Goal: Transaction & Acquisition: Purchase product/service

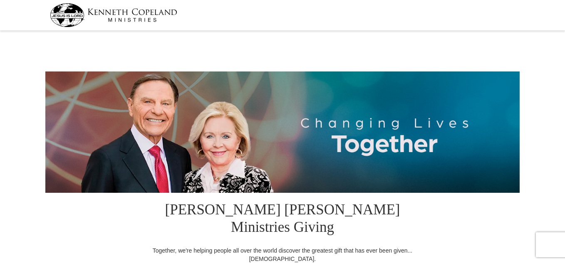
select select "FL"
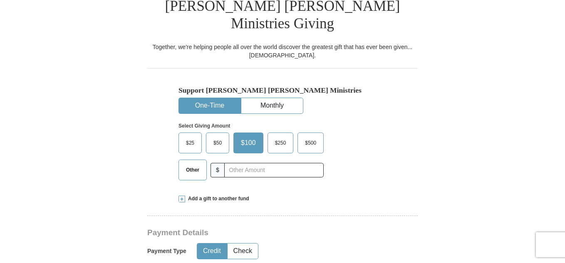
scroll to position [223, 0]
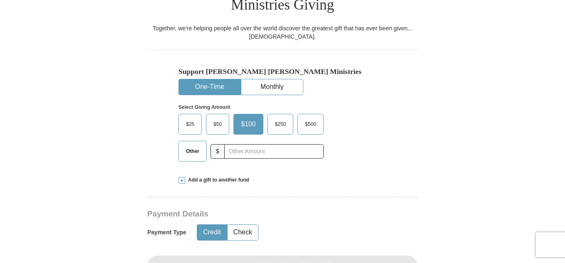
click at [194, 145] on span "Other" at bounding box center [193, 151] width 22 height 12
click at [0, 0] on input "Other" at bounding box center [0, 0] width 0 height 0
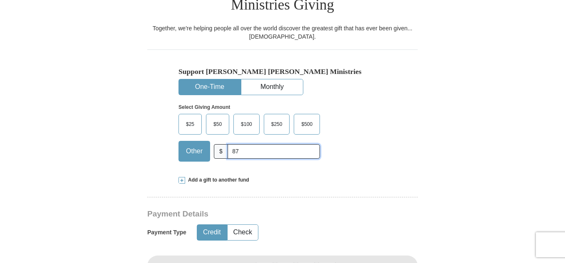
type input "87.10"
click at [235, 225] on button "Check" at bounding box center [243, 232] width 30 height 15
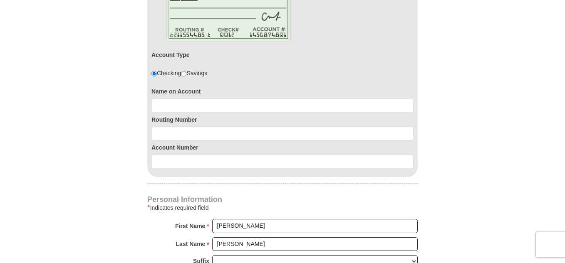
scroll to position [508, 0]
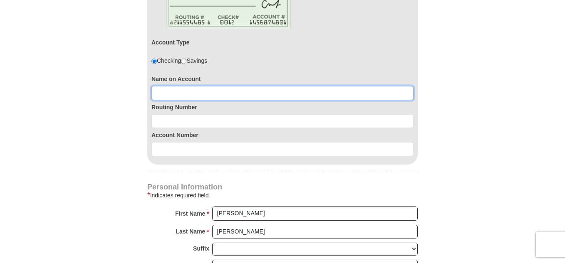
click at [206, 86] on input at bounding box center [282, 93] width 262 height 14
type input "Thomas D. and Josephine Lewis"
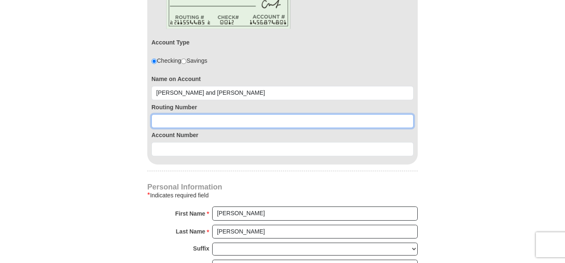
click at [195, 114] on input at bounding box center [282, 121] width 262 height 14
type input "067005158"
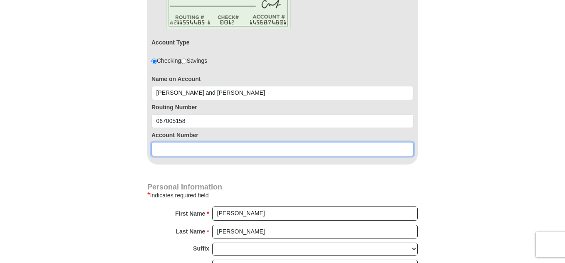
click at [186, 142] on input at bounding box center [282, 149] width 262 height 14
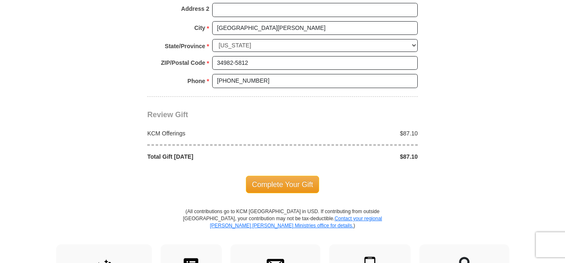
scroll to position [853, 0]
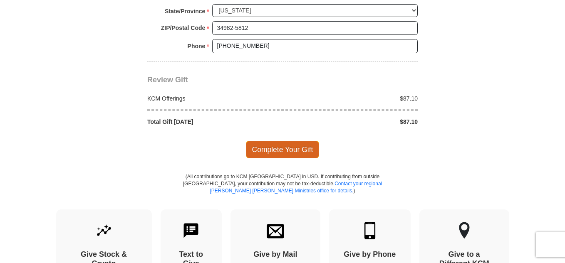
type input "4131107296"
click at [275, 141] on span "Complete Your Gift" at bounding box center [283, 149] width 74 height 17
